Goal: Information Seeking & Learning: Check status

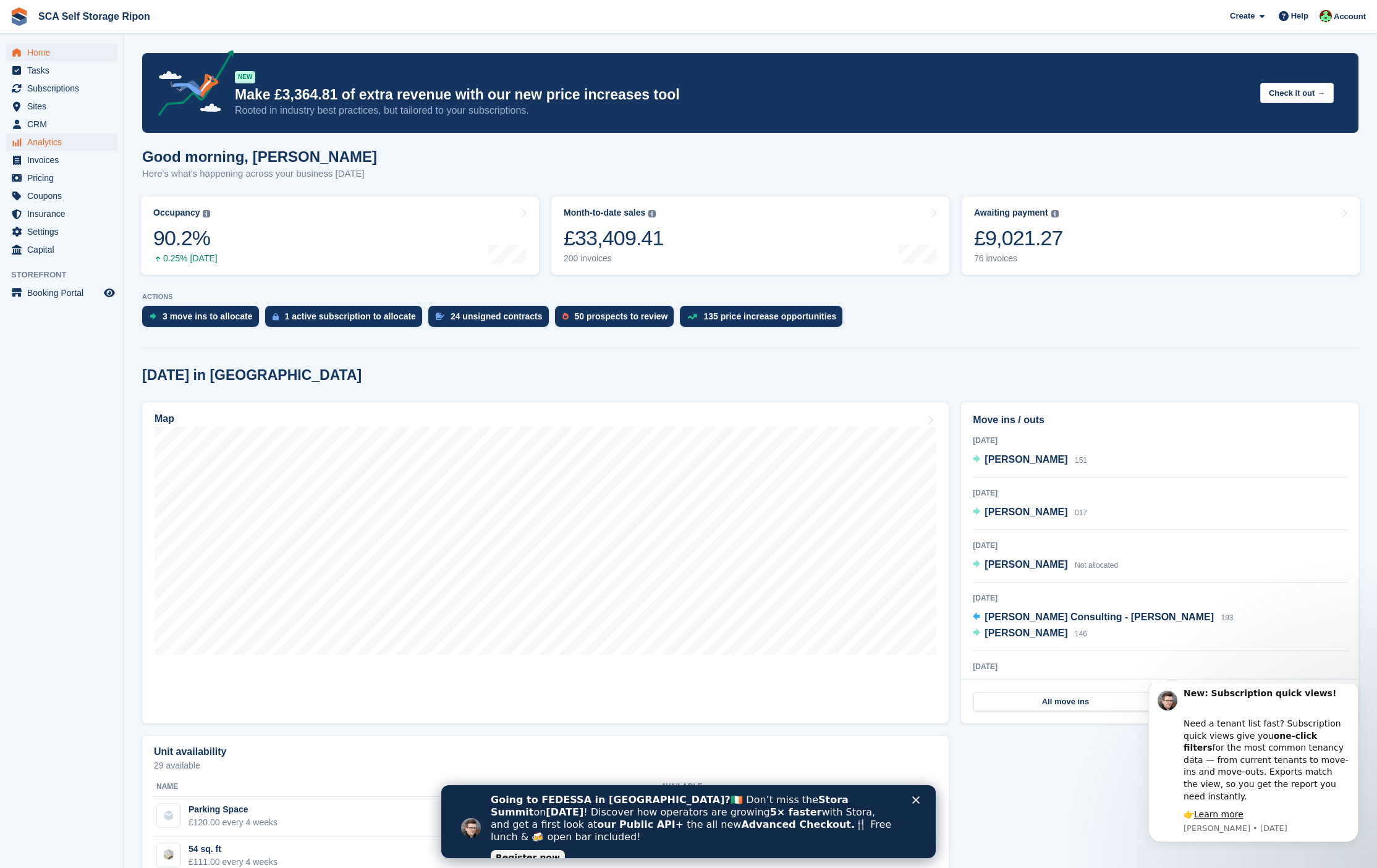
click at [61, 144] on span "Analytics" at bounding box center [64, 142] width 74 height 18
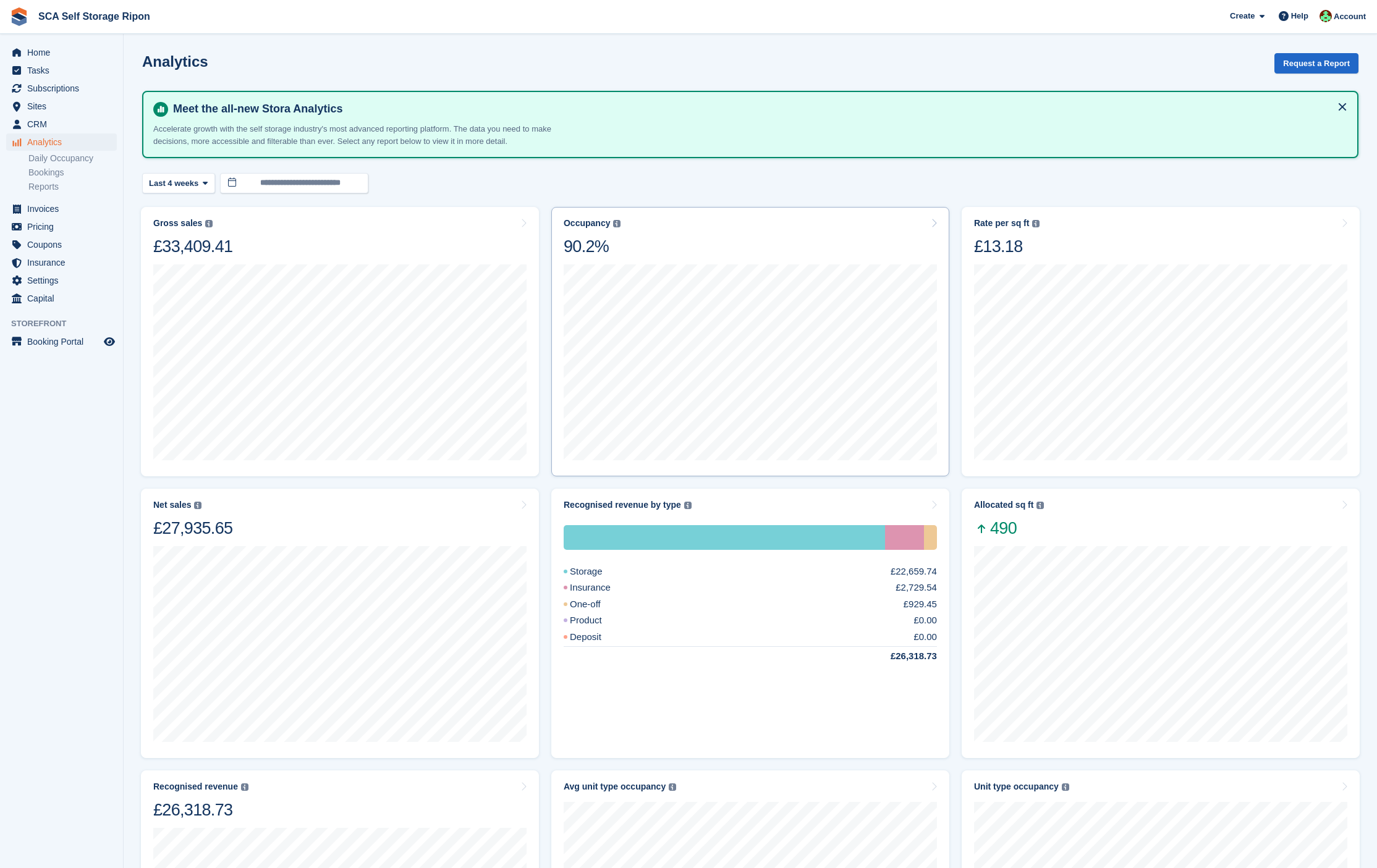
click at [710, 242] on div "Occupancy Percentage of all allocated units in terms of area. Includes units wi…" at bounding box center [750, 238] width 374 height 39
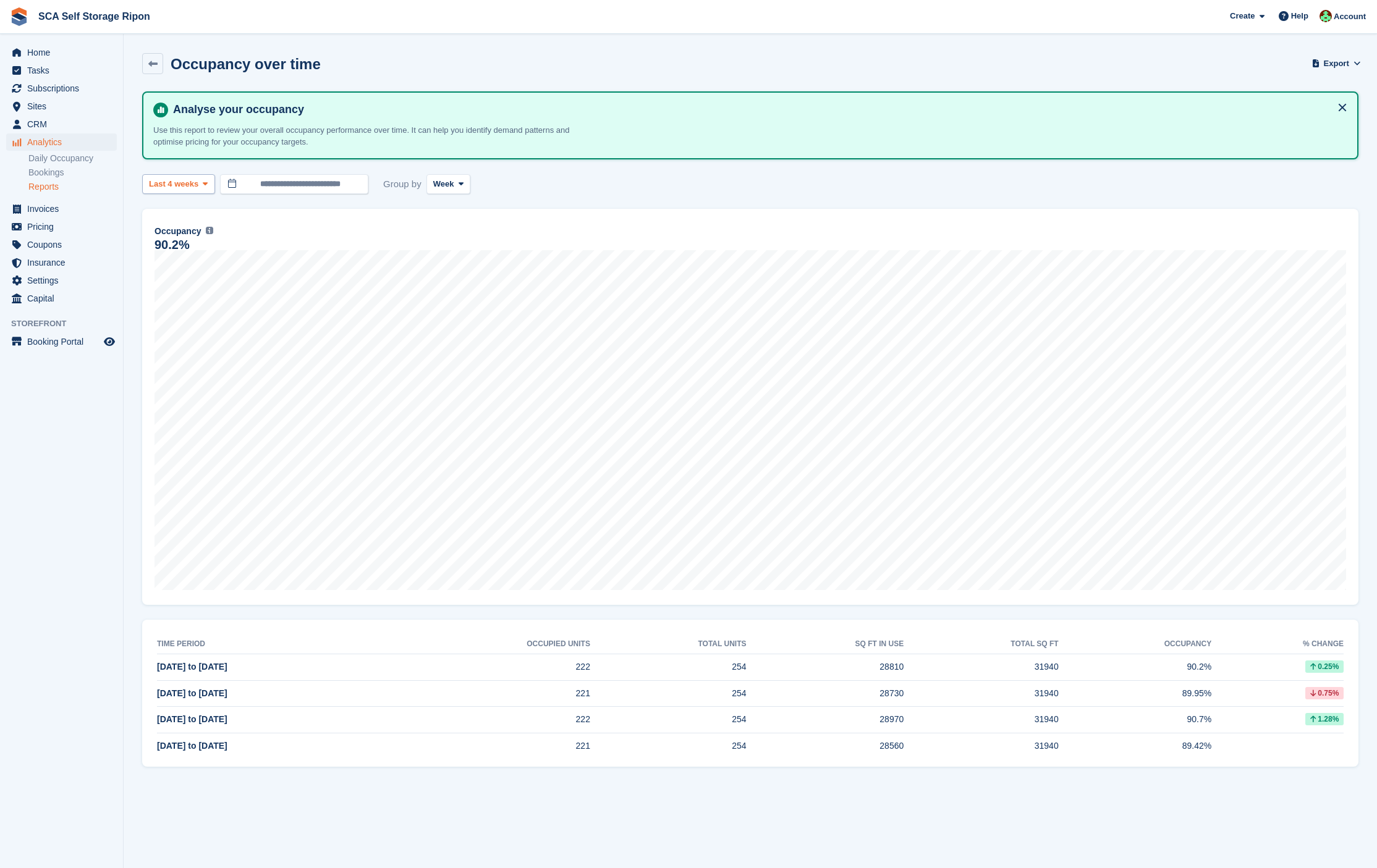
click at [192, 186] on span "Last 4 weeks" at bounding box center [173, 184] width 50 height 12
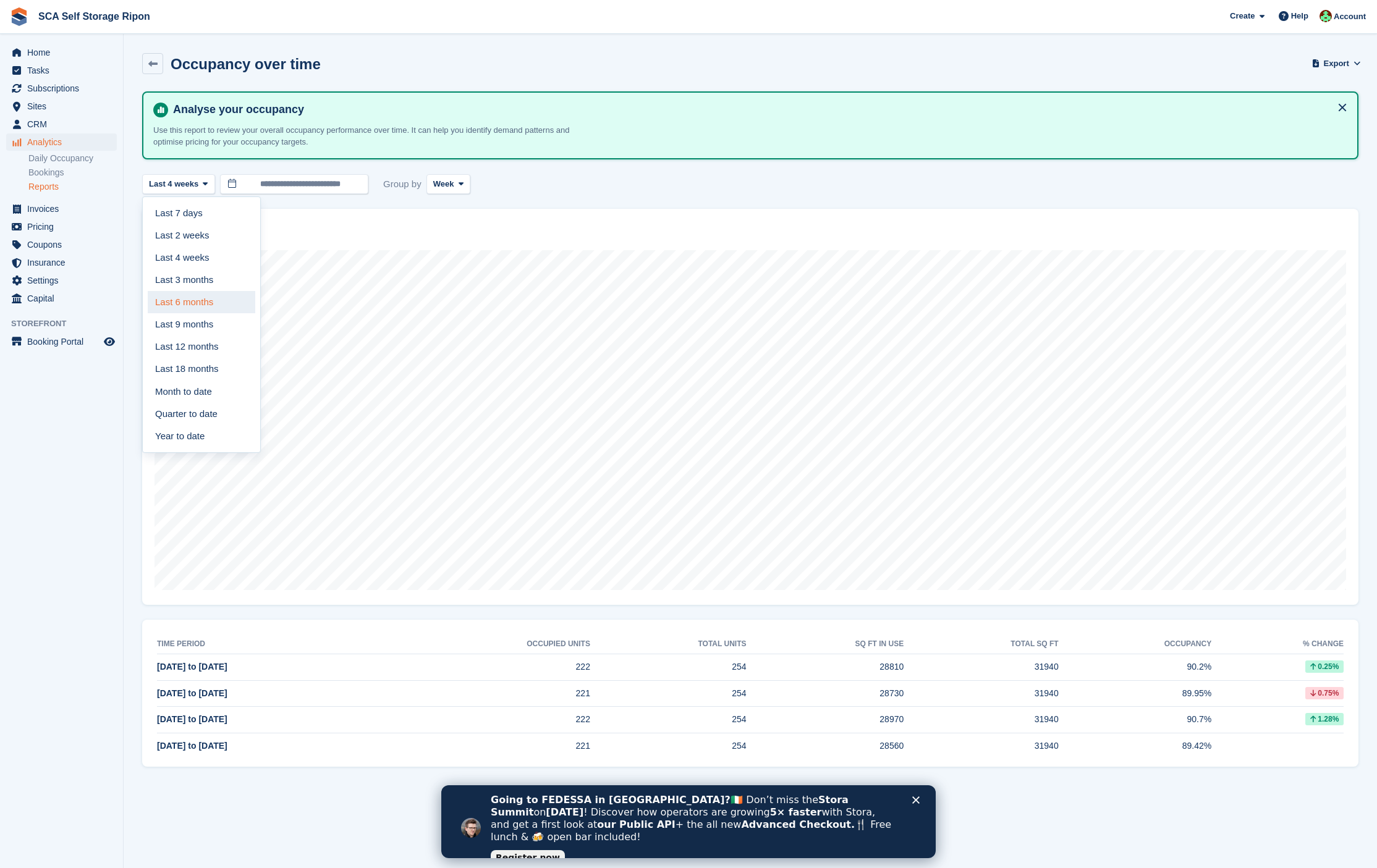
click at [184, 291] on link "Last 6 months" at bounding box center [201, 303] width 108 height 22
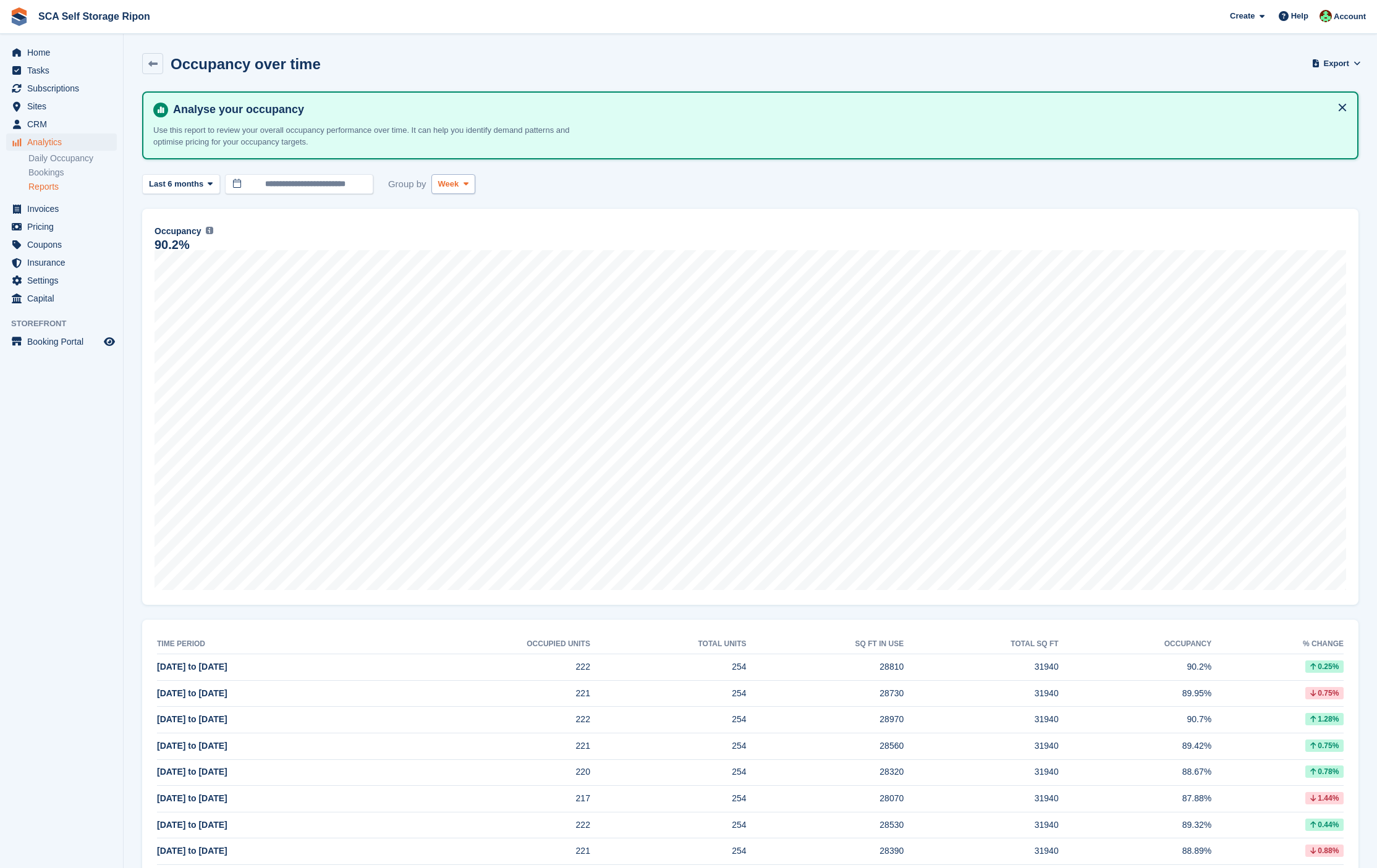
click at [450, 182] on span "Week" at bounding box center [448, 184] width 21 height 12
click at [465, 257] on link "Month" at bounding box center [491, 257] width 108 height 22
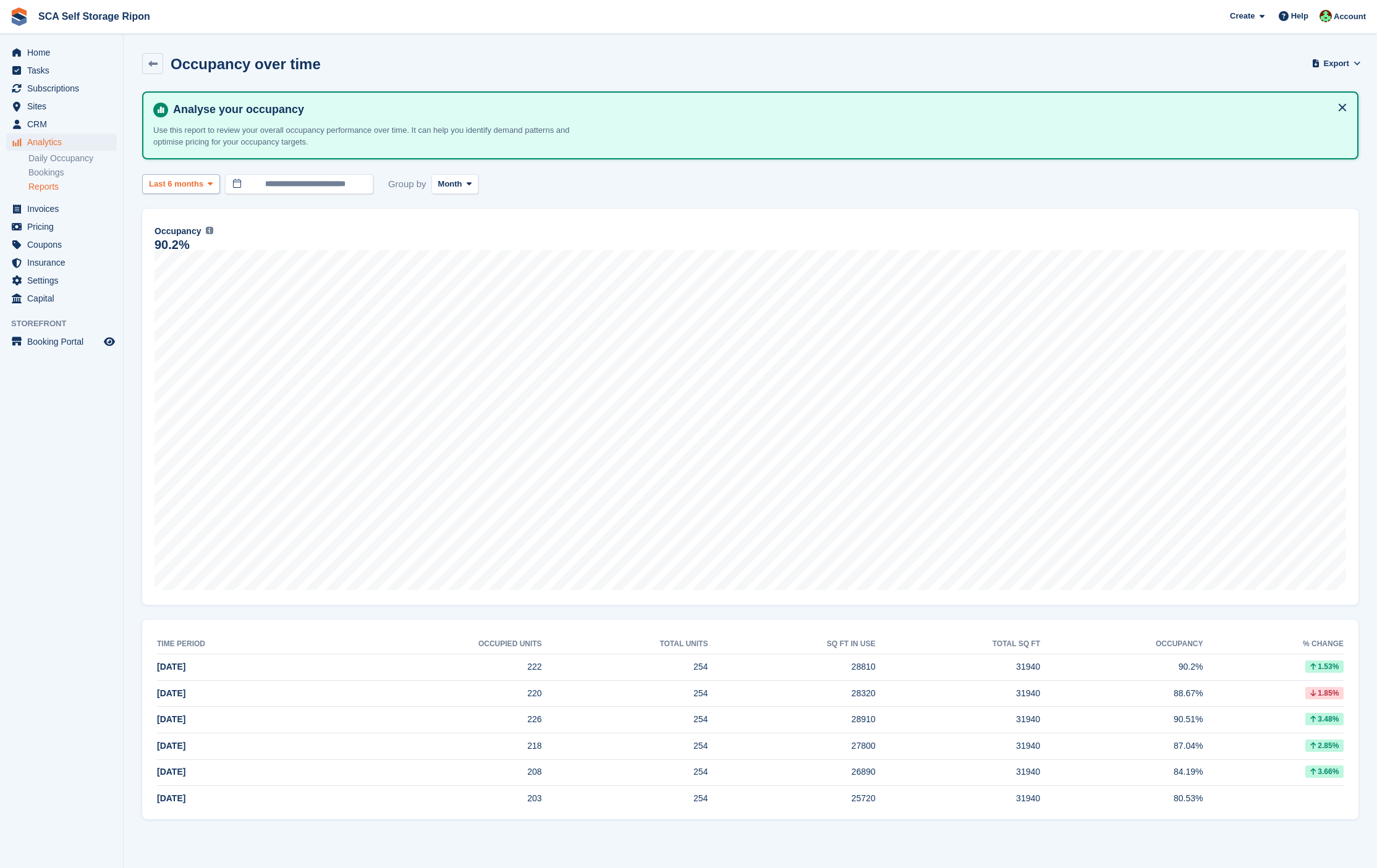
click at [186, 188] on span "Last 6 months" at bounding box center [175, 184] width 54 height 12
click at [204, 370] on link "Last 18 months" at bounding box center [201, 370] width 108 height 22
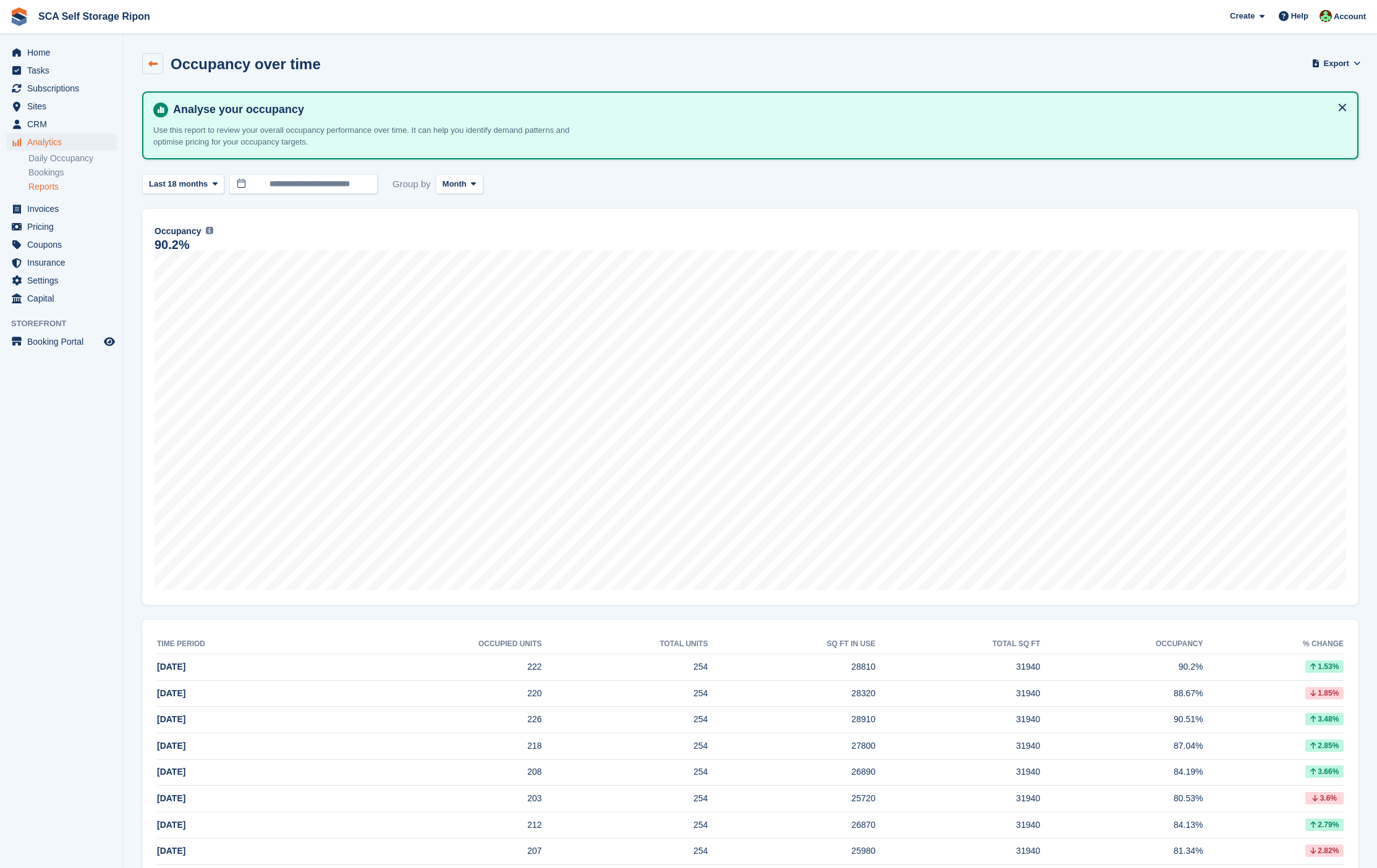
click at [159, 64] on link at bounding box center [152, 64] width 21 height 21
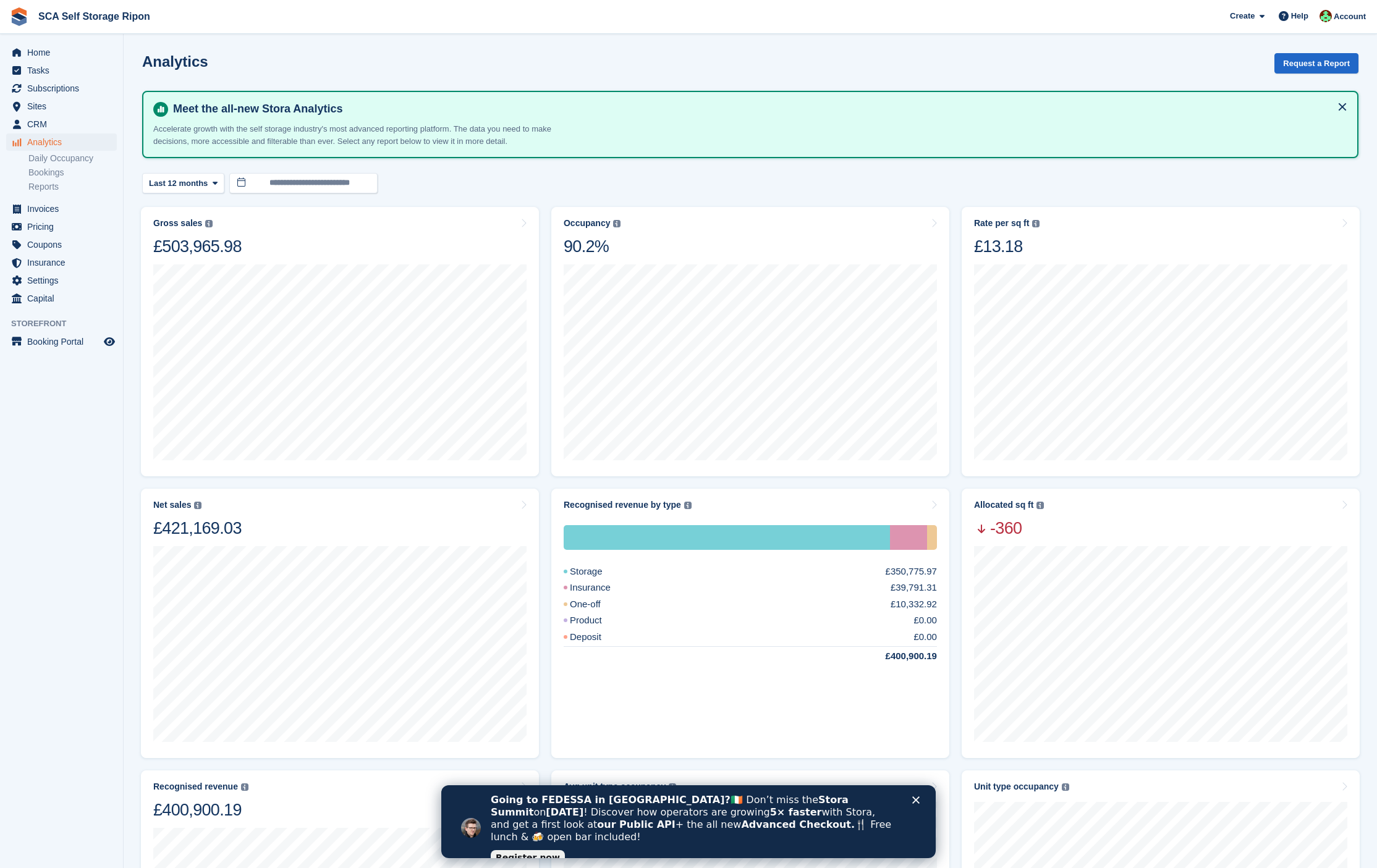
scroll to position [422, 0]
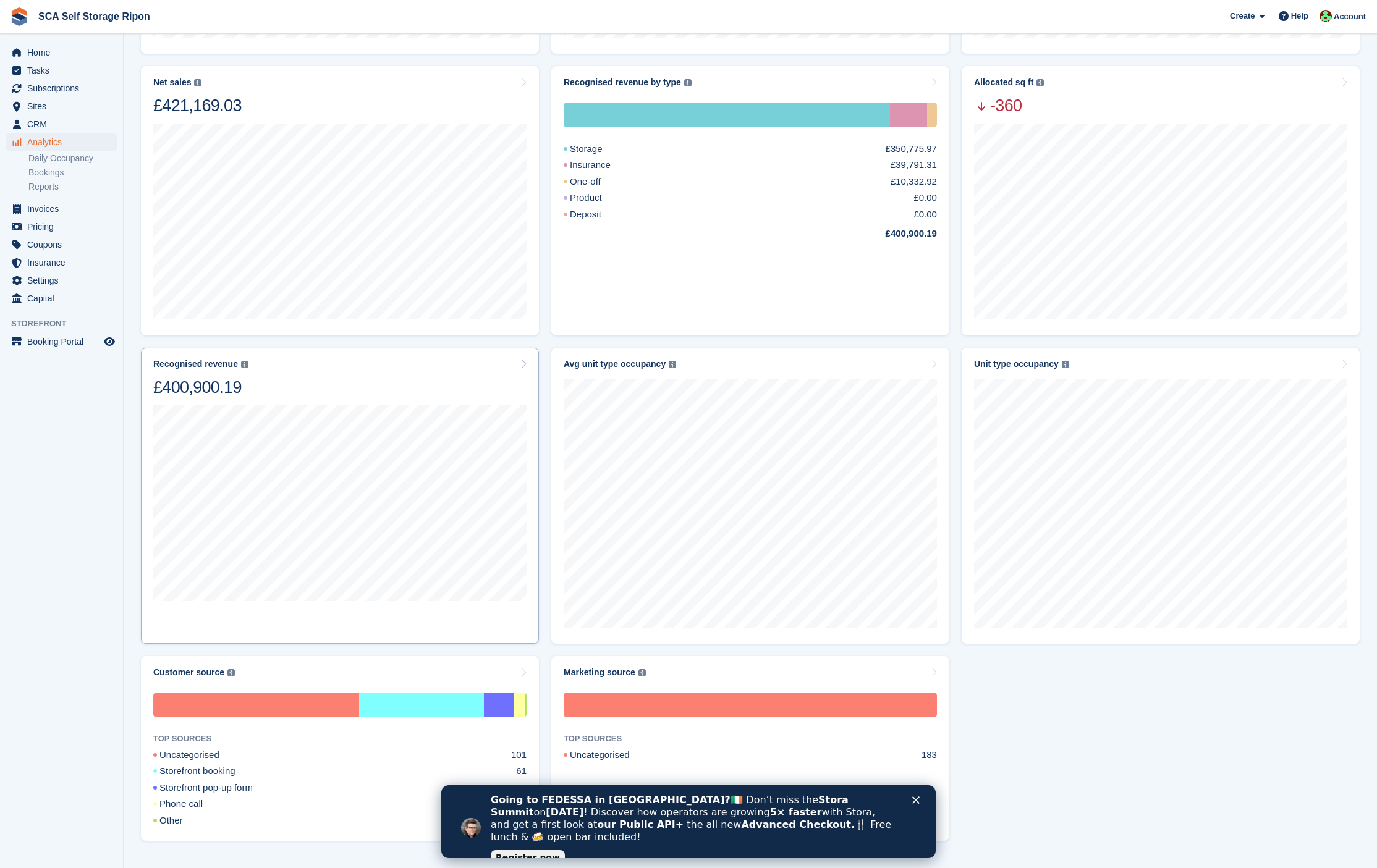
click at [353, 365] on div "Recognised revenue The sum of all finalised invoices, after discount and exclud…" at bounding box center [339, 378] width 374 height 39
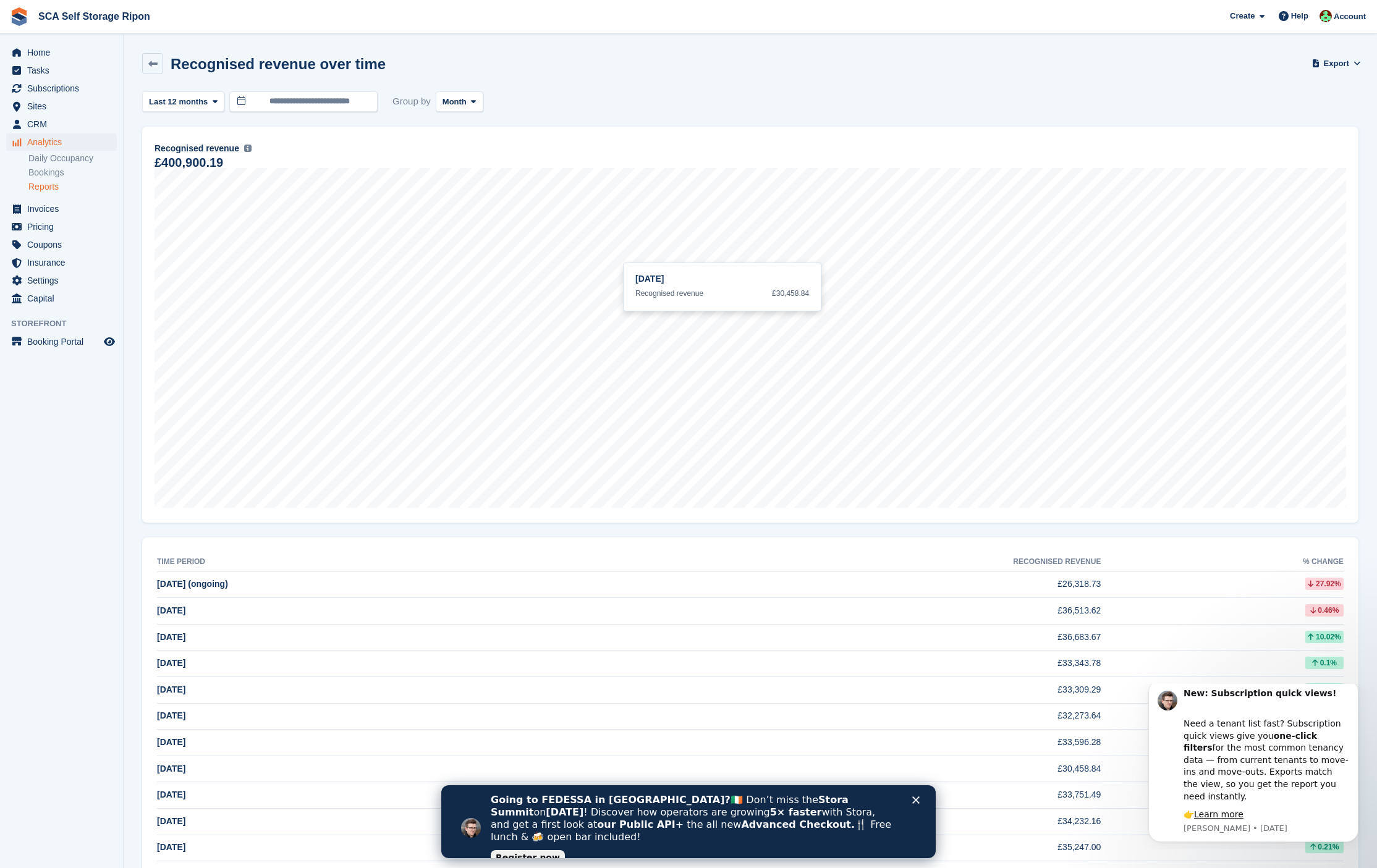
scroll to position [53, 0]
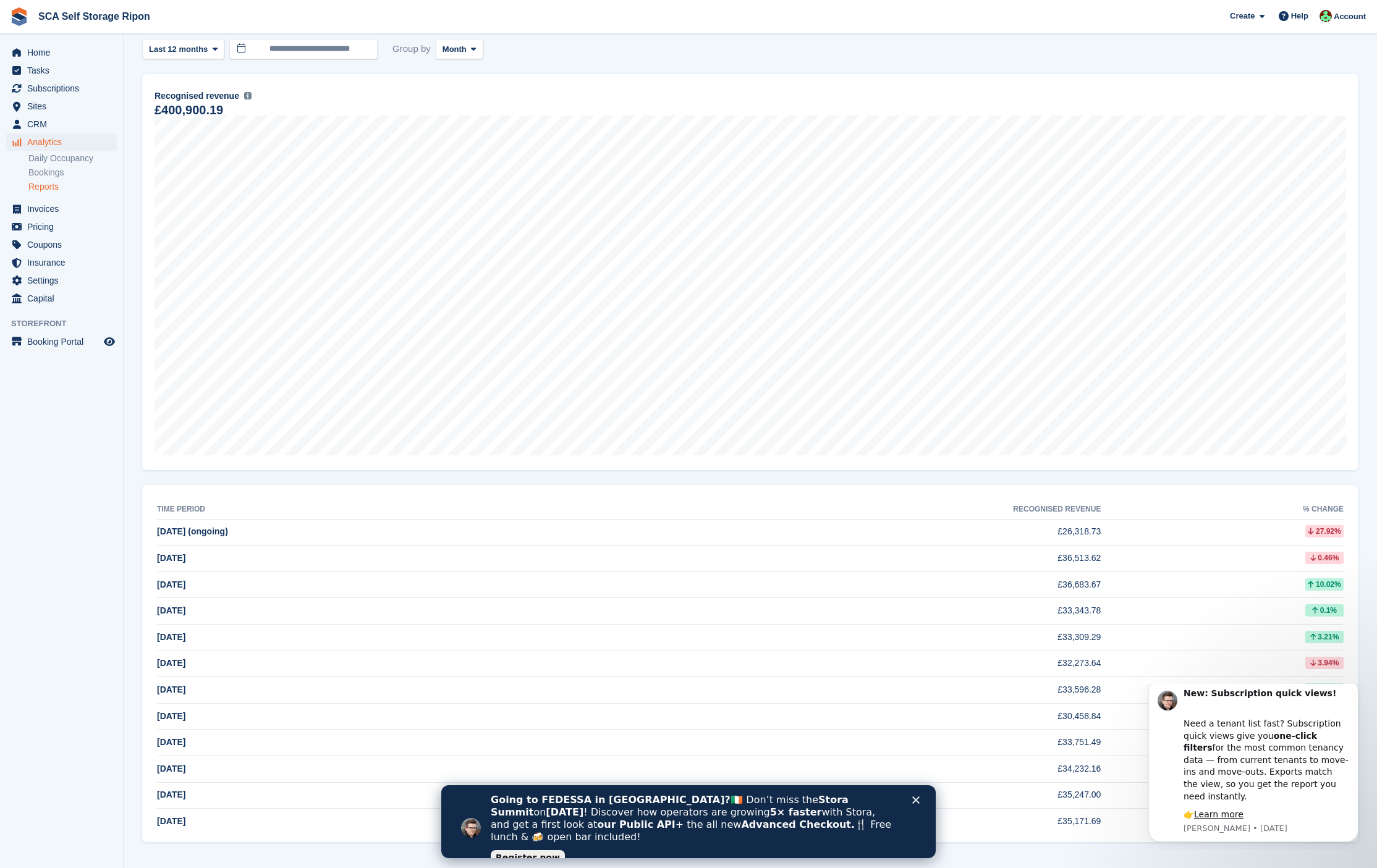
click at [457, 35] on div "Recognised revenue over time Export Export recognised revenue over time metrics…" at bounding box center [750, 18] width 1217 height 36
click at [457, 45] on span "Month" at bounding box center [455, 49] width 24 height 12
click at [458, 98] on link "Week" at bounding box center [494, 101] width 108 height 22
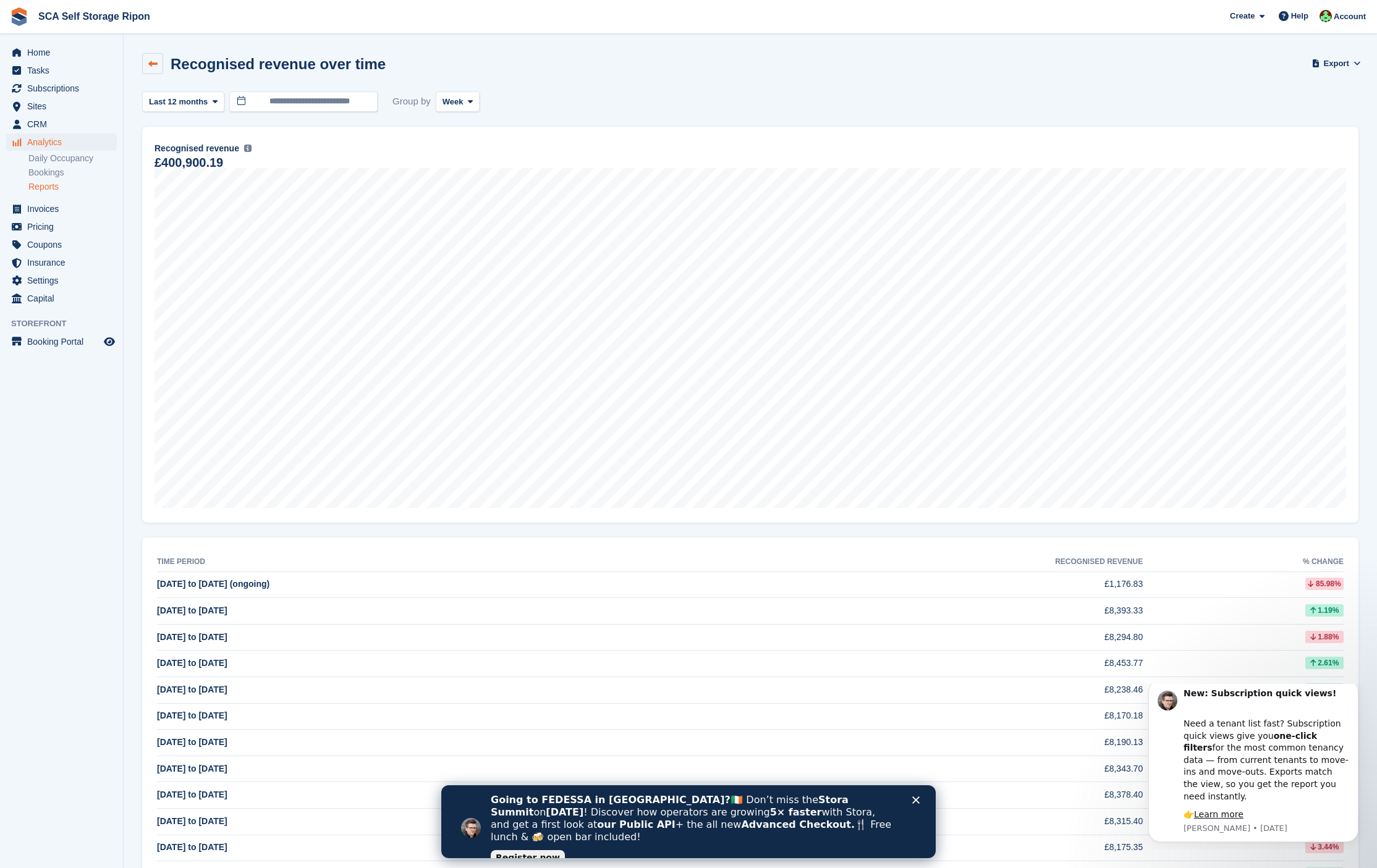
click at [155, 65] on icon at bounding box center [153, 64] width 9 height 9
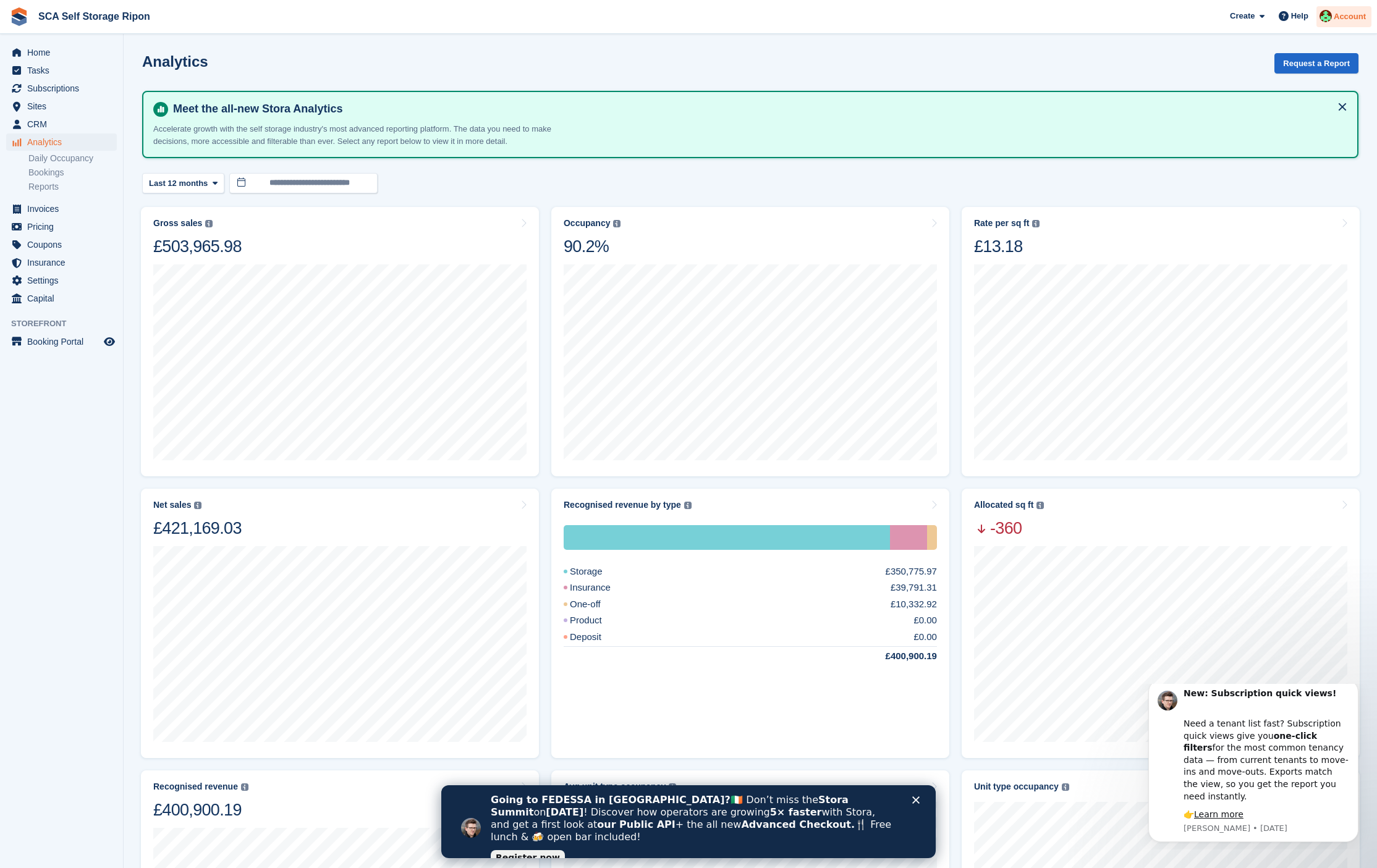
click at [1352, 22] on span "Account" at bounding box center [1349, 16] width 32 height 12
click at [1253, 125] on div "Logout" at bounding box center [1252, 125] width 29 height 13
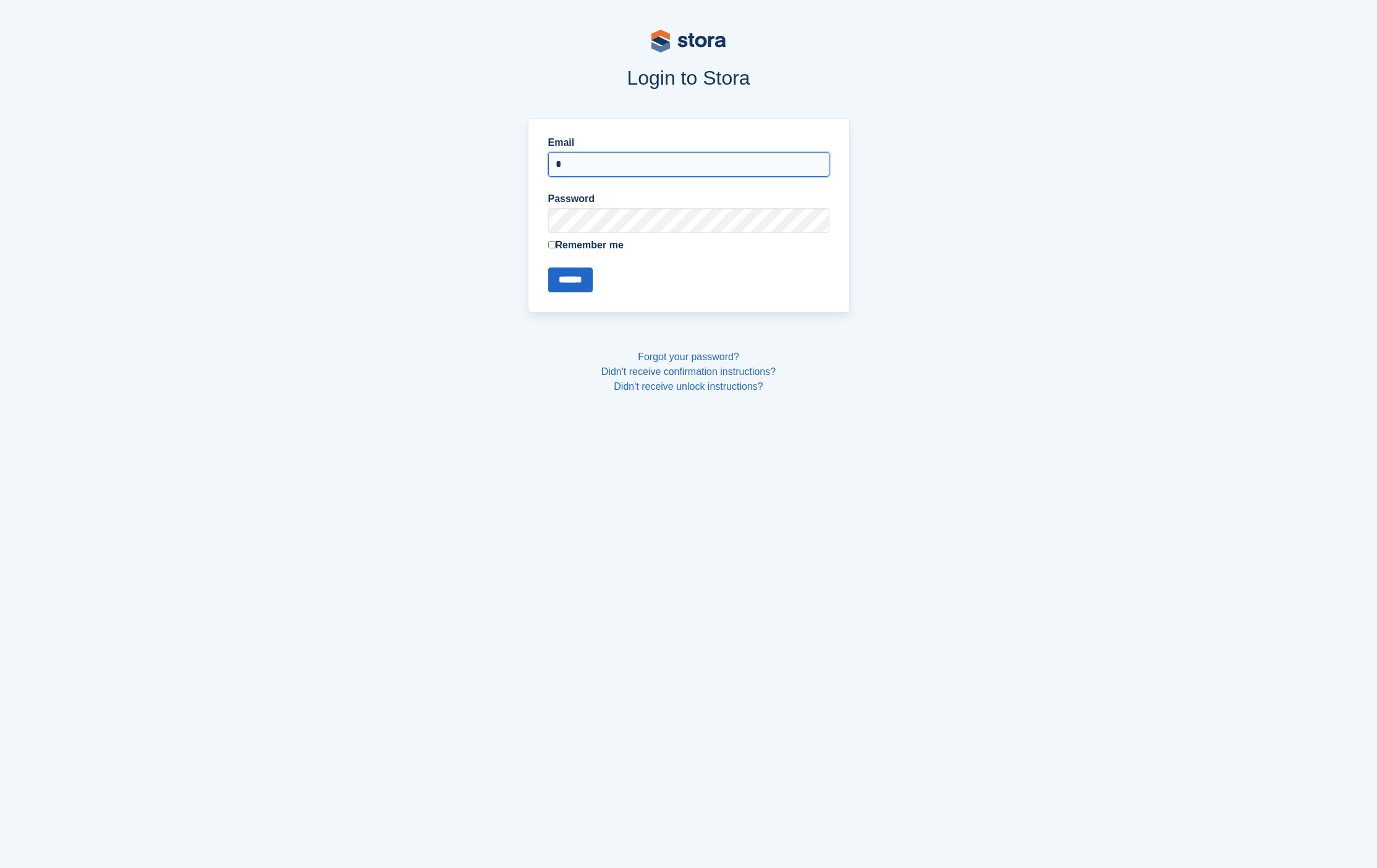
type input "**********"
click at [584, 284] on input "******" at bounding box center [570, 279] width 44 height 25
